Goal: Task Accomplishment & Management: Use online tool/utility

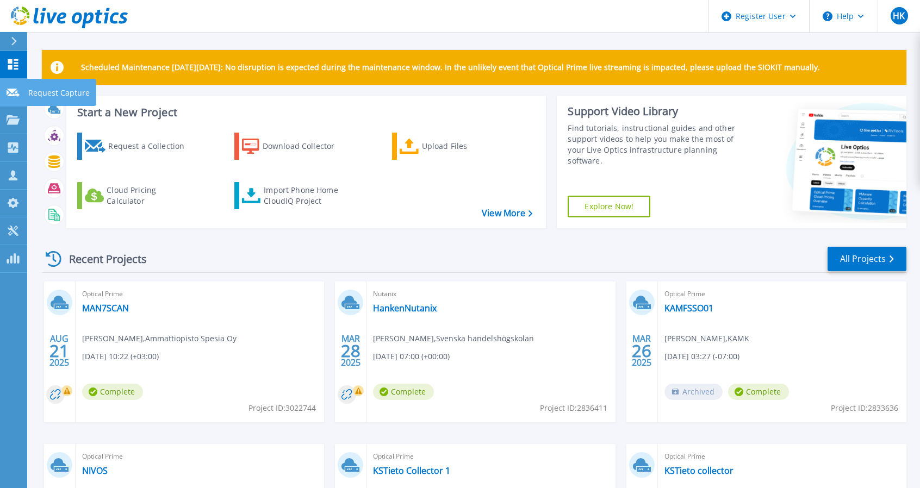
click at [11, 90] on icon at bounding box center [13, 93] width 13 height 8
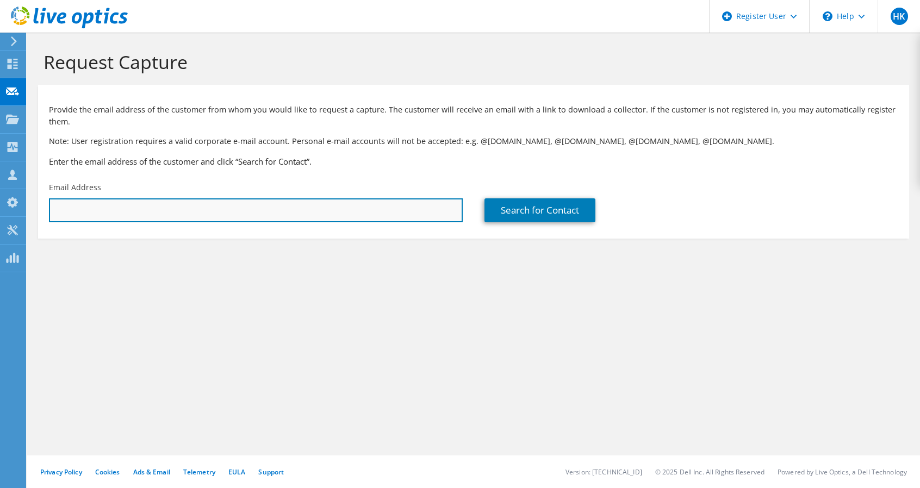
click at [253, 218] on input "text" at bounding box center [256, 210] width 414 height 24
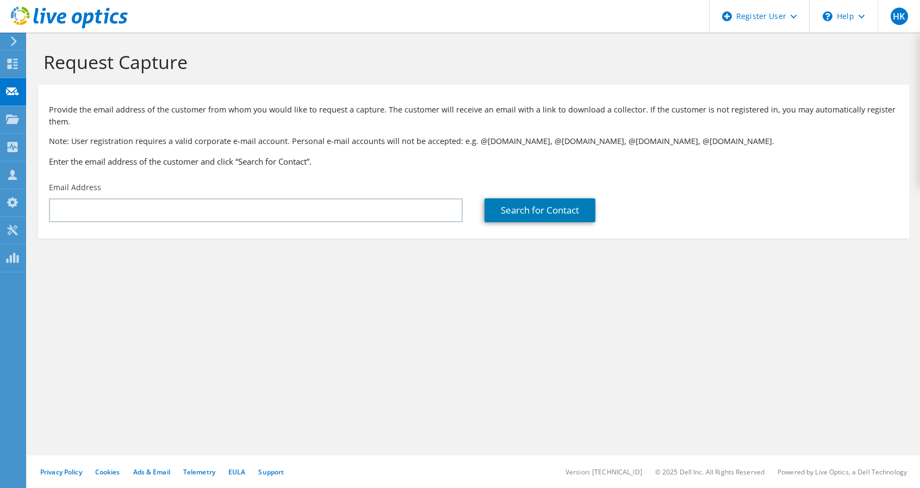
click at [389, 309] on div "Request Capture Provide the email address of the customer from whom you would l…" at bounding box center [473, 261] width 893 height 456
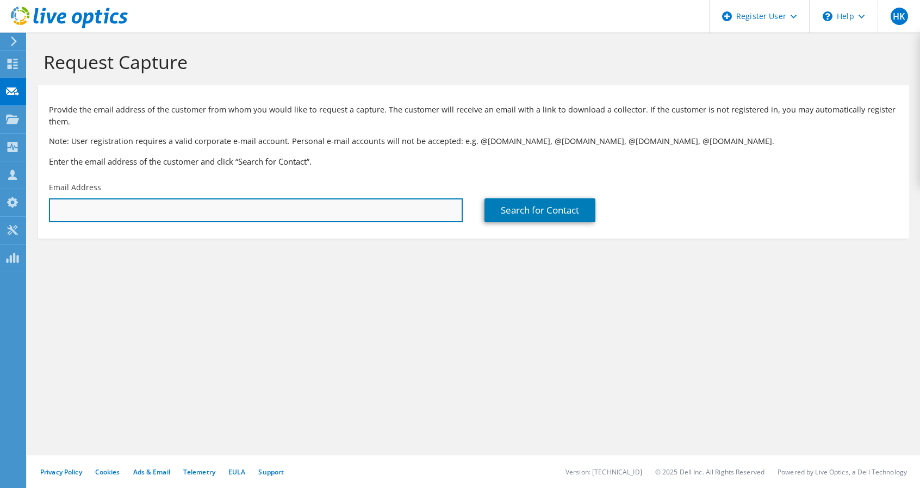
click at [95, 219] on input "text" at bounding box center [256, 210] width 414 height 24
paste input "ville.hirvonen@frendy.fi"
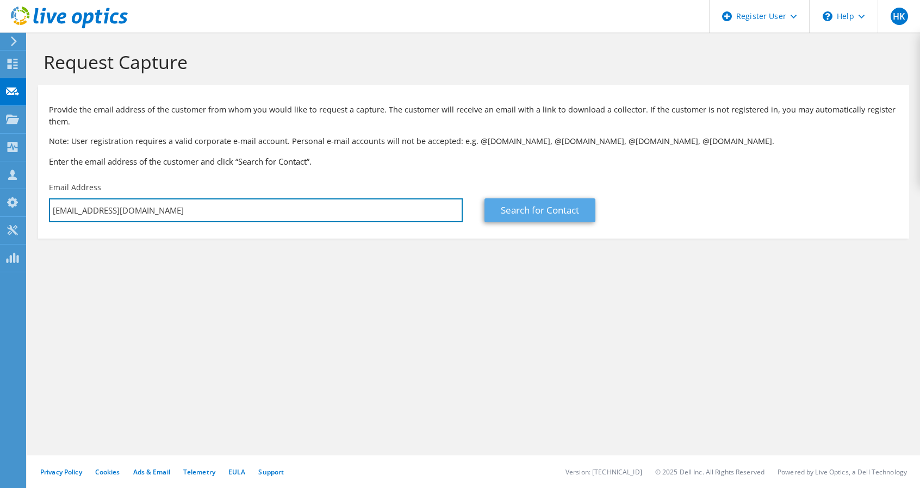
type input "ville.hirvonen@frendy.fi"
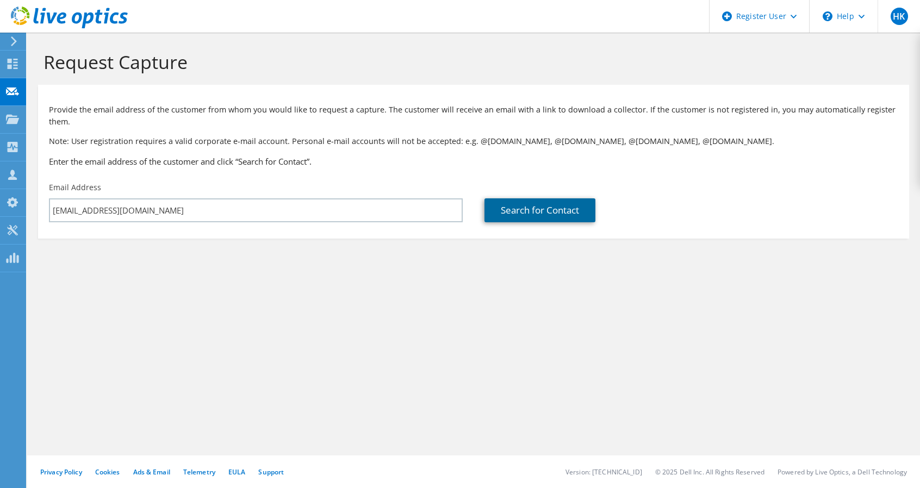
click at [523, 207] on link "Search for Contact" at bounding box center [539, 210] width 111 height 24
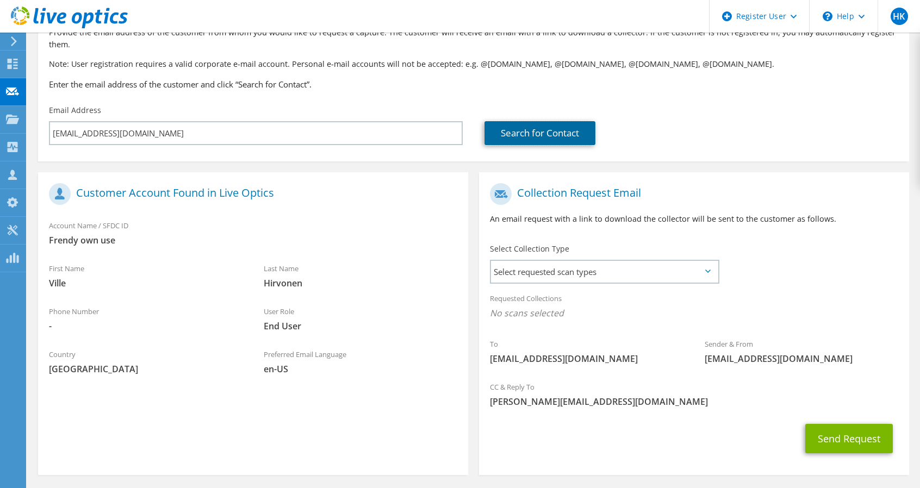
scroll to position [109, 0]
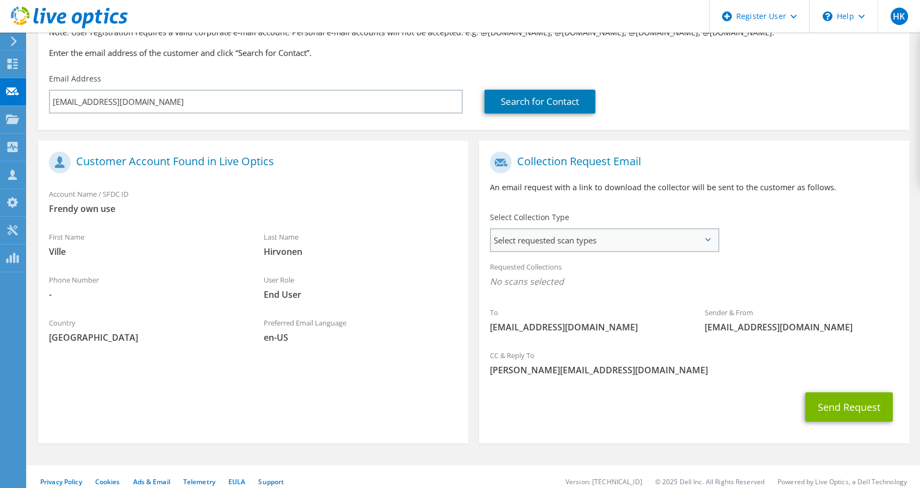
click at [714, 240] on span "Select requested scan types" at bounding box center [604, 240] width 227 height 22
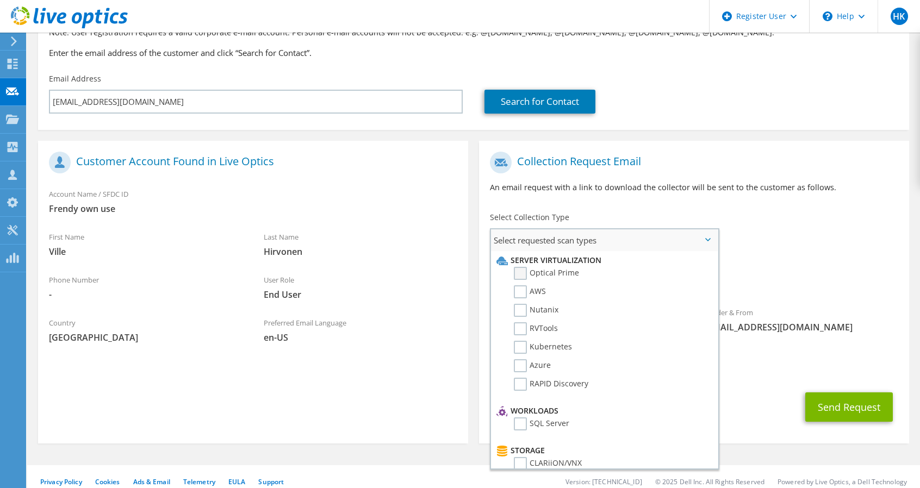
click at [519, 275] on label "Optical Prime" at bounding box center [546, 273] width 65 height 13
click at [0, 0] on input "Optical Prime" at bounding box center [0, 0] width 0 height 0
click at [812, 255] on div "To ville.hirvonen@frendy.fi Sender & From liveoptics@liveoptics.com" at bounding box center [694, 246] width 430 height 201
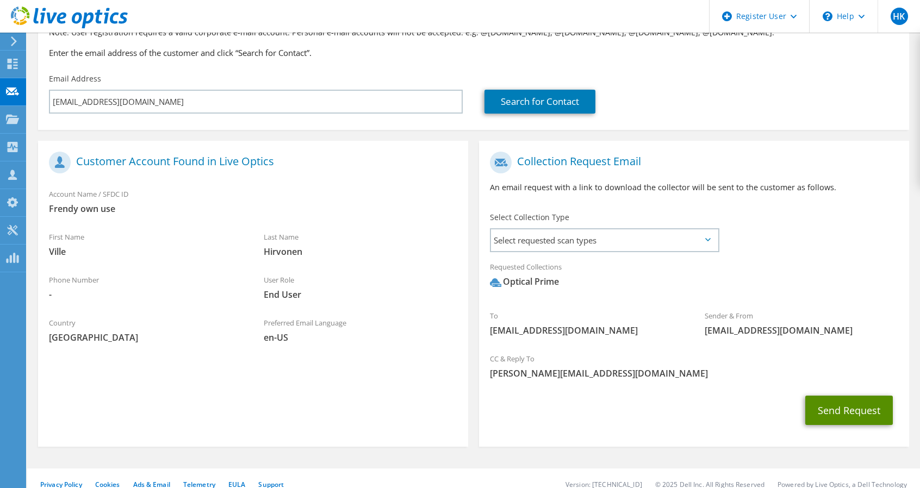
click at [839, 413] on button "Send Request" at bounding box center [849, 410] width 88 height 29
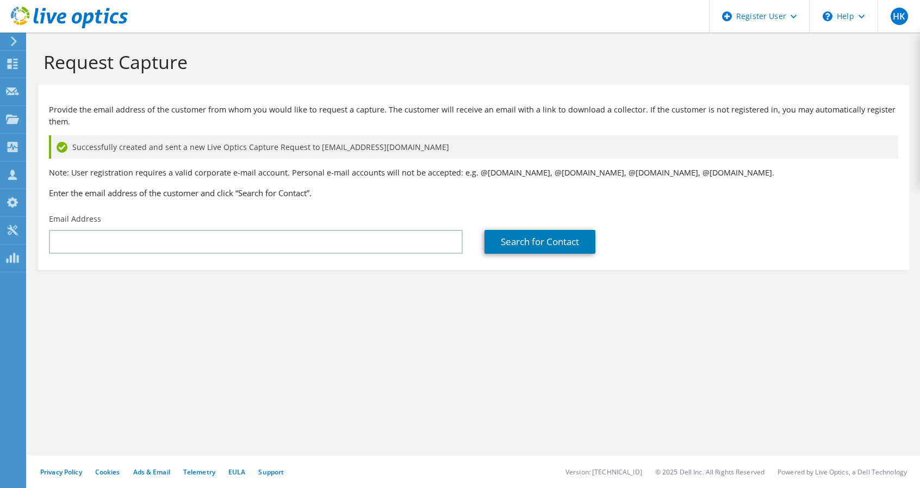
click at [232, 367] on div "Request Capture Provide the email address of the customer from whom you would l…" at bounding box center [473, 261] width 893 height 456
drag, startPoint x: 263, startPoint y: 392, endPoint x: 257, endPoint y: 395, distance: 6.8
click at [261, 393] on div "Request Capture Provide the email address of the customer from whom you would l…" at bounding box center [473, 261] width 893 height 456
drag, startPoint x: 405, startPoint y: 197, endPoint x: 369, endPoint y: 193, distance: 36.7
click at [369, 193] on h3 "Enter the email address of the customer and click “Search for Contact”." at bounding box center [473, 193] width 849 height 12
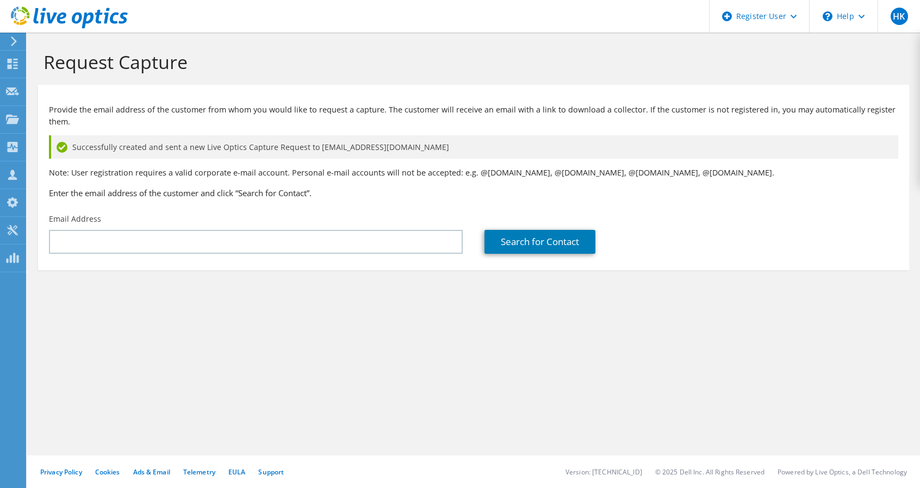
click at [354, 211] on div "Email Address" at bounding box center [255, 233] width 435 height 51
drag, startPoint x: 294, startPoint y: 434, endPoint x: 250, endPoint y: 432, distance: 44.1
click at [250, 432] on div "Request Capture Provide the email address of the customer from whom you would l…" at bounding box center [473, 261] width 893 height 456
